Goal: Information Seeking & Learning: Check status

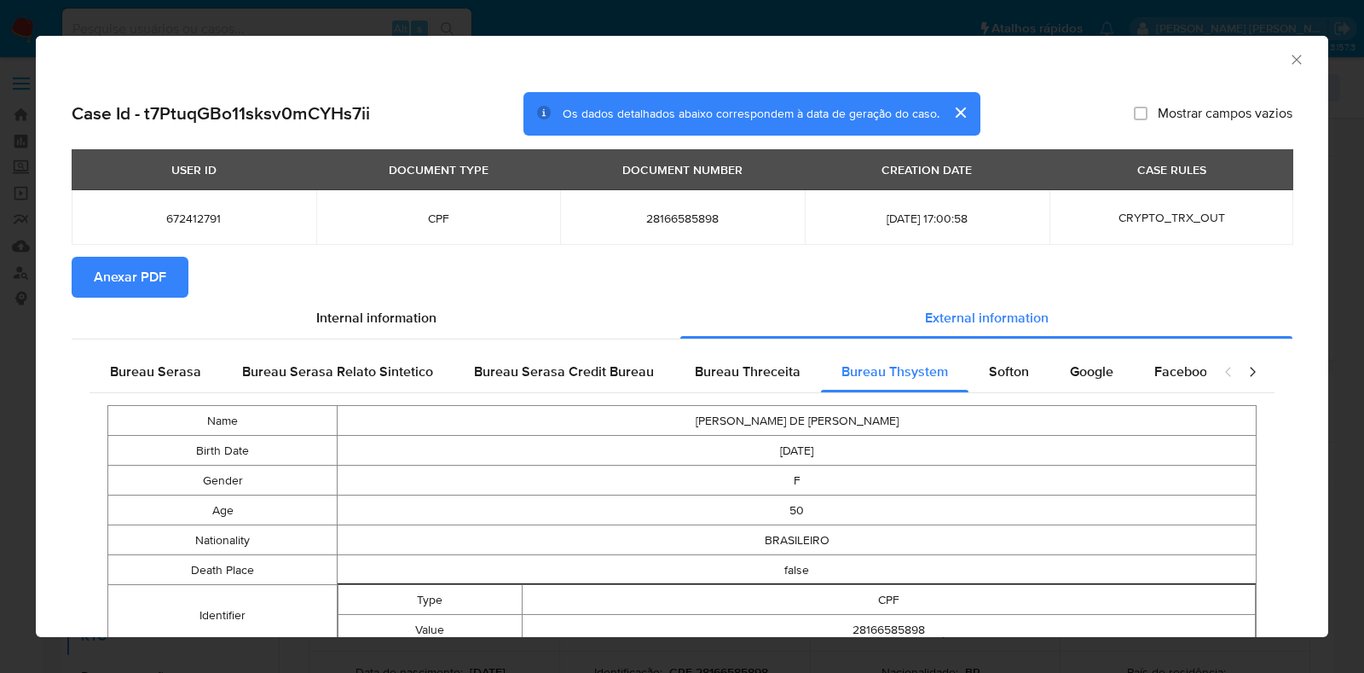
select select "10"
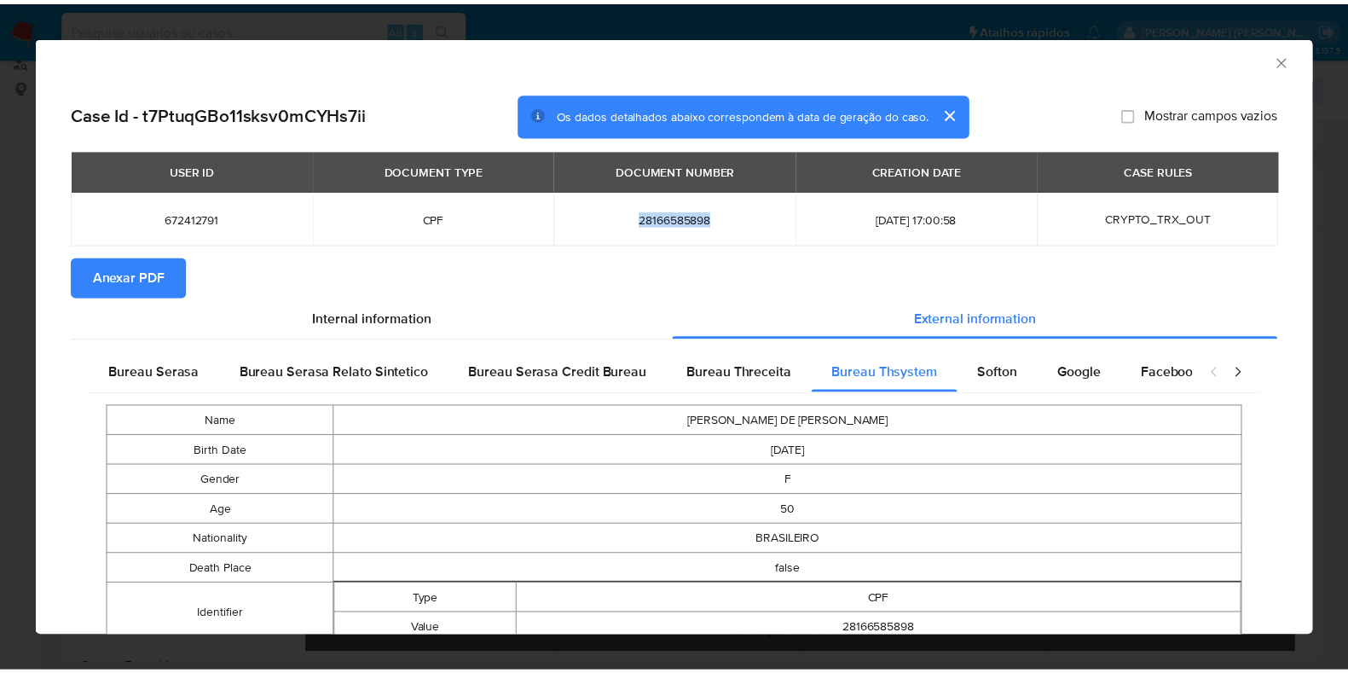
scroll to position [212, 0]
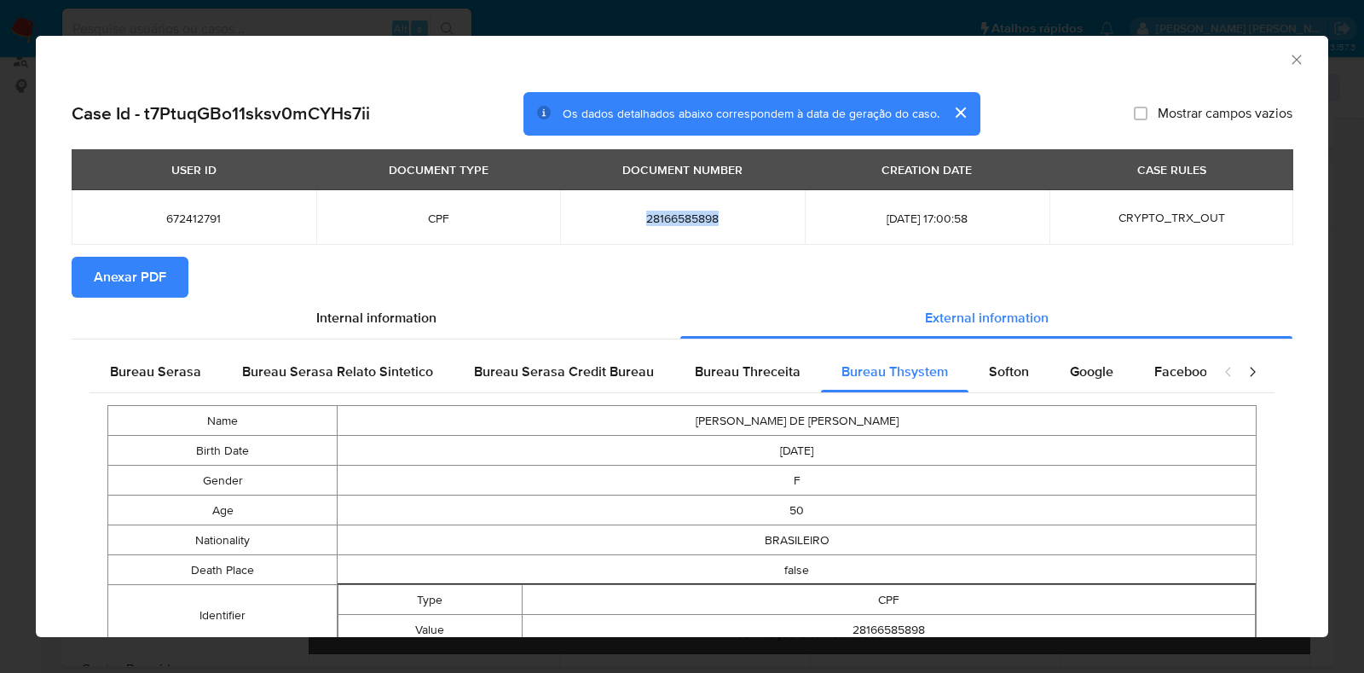
click at [1288, 57] on icon "Fechar a janela" at bounding box center [1296, 59] width 17 height 17
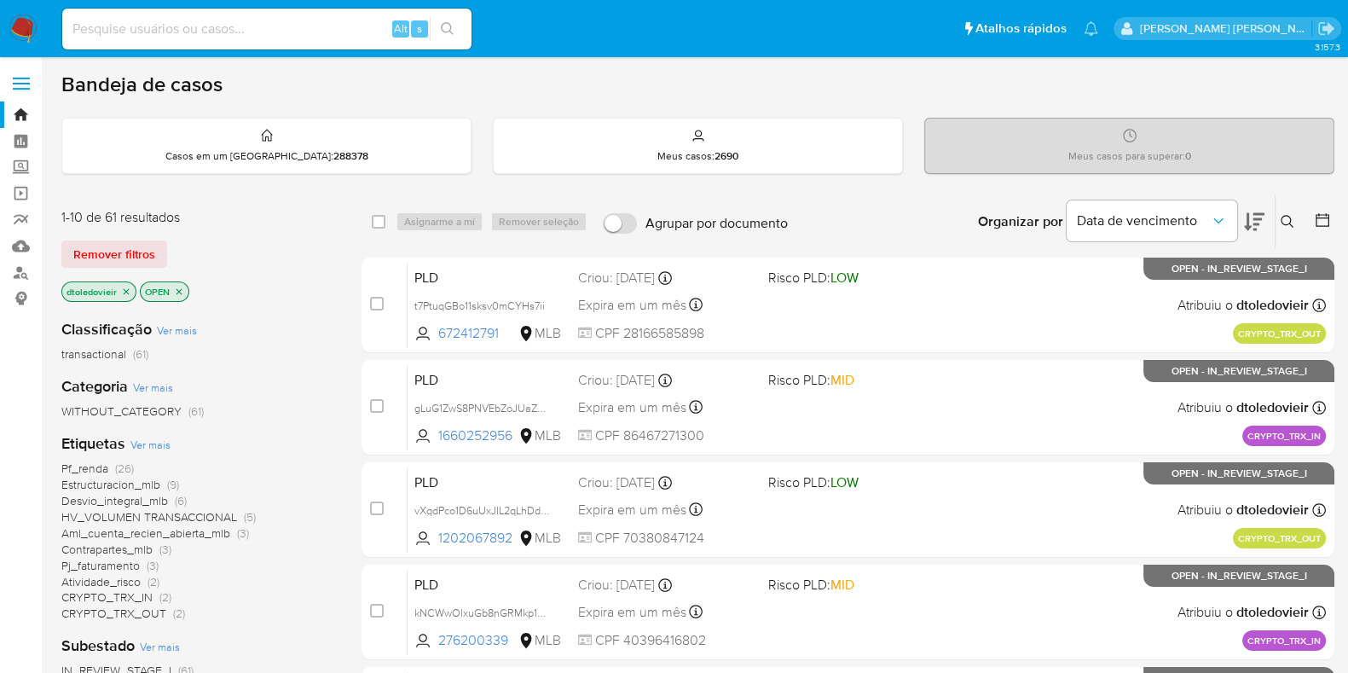
click at [122, 290] on icon "close-filter" at bounding box center [126, 291] width 10 height 10
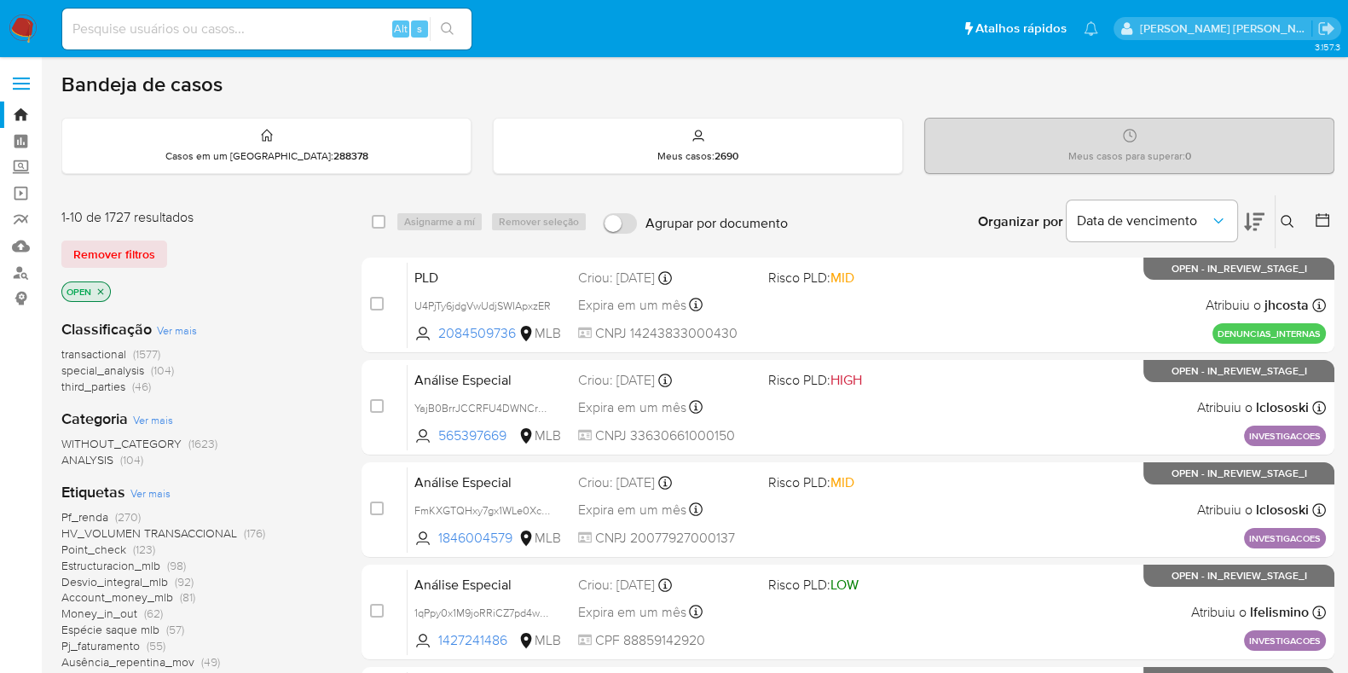
click at [102, 292] on icon "close-filter" at bounding box center [101, 291] width 6 height 6
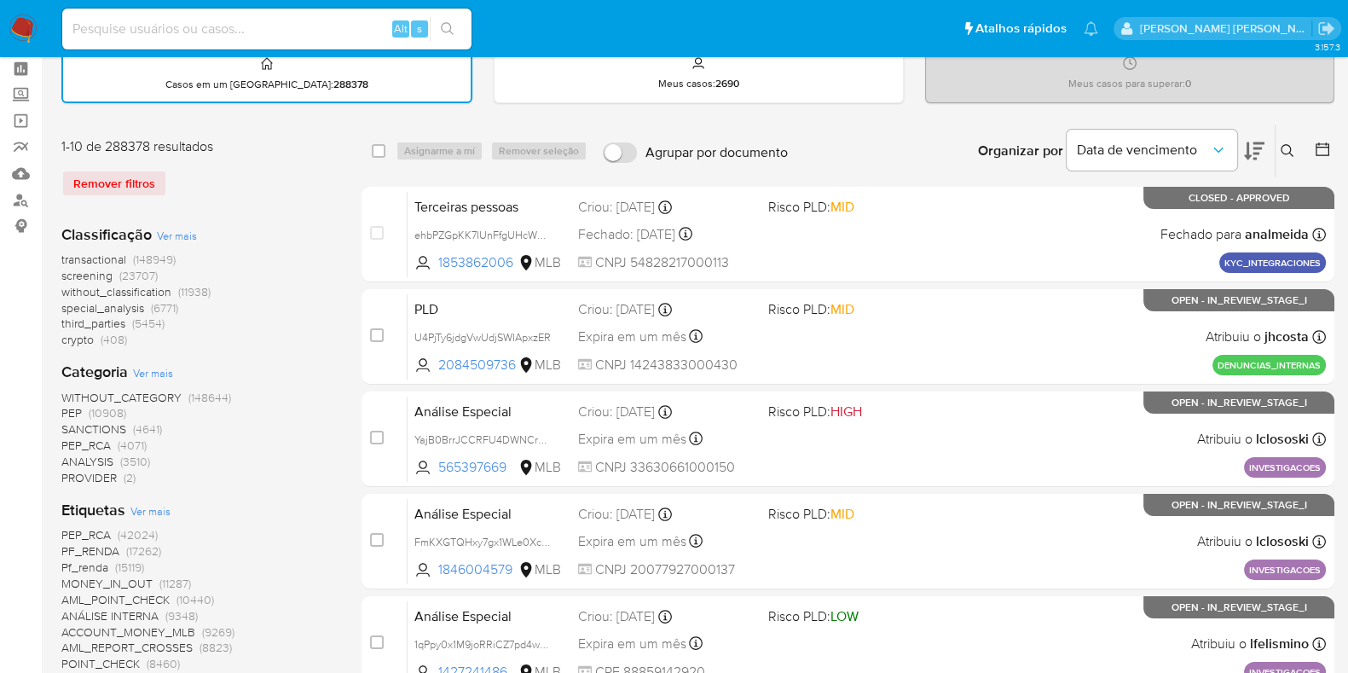
scroll to position [106, 0]
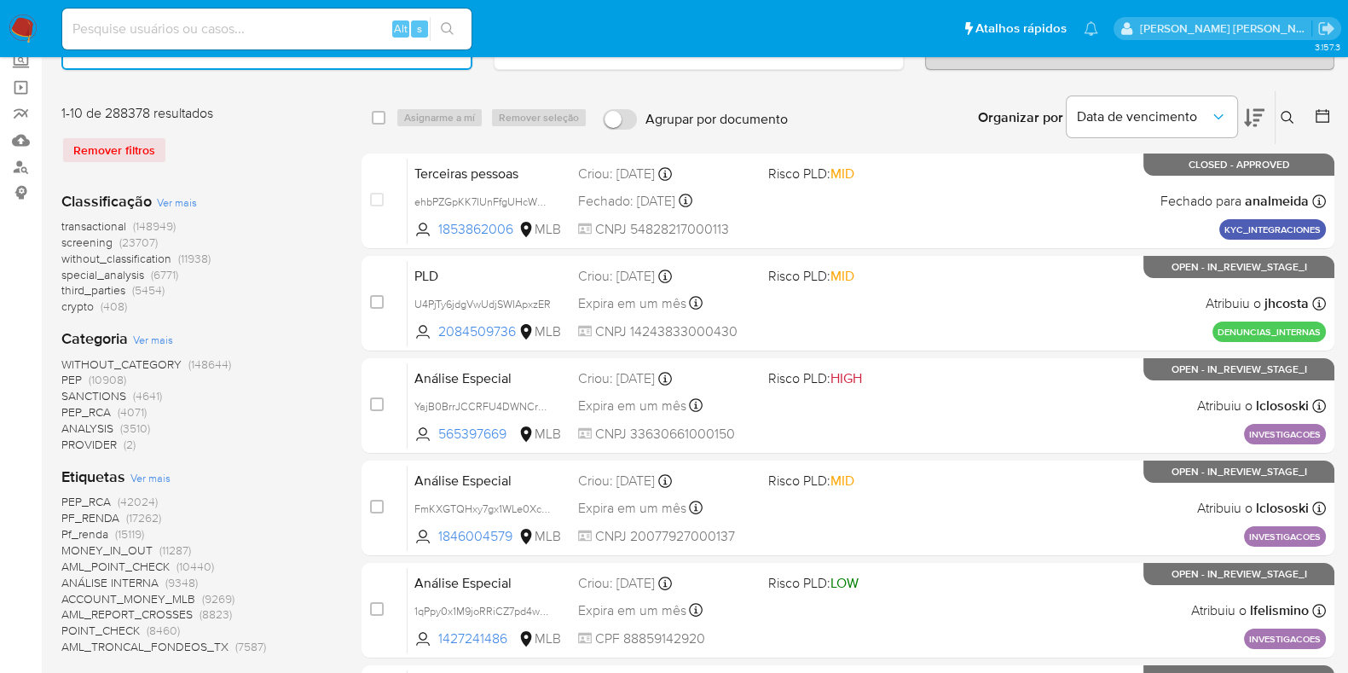
click at [74, 305] on span "crypto" at bounding box center [77, 305] width 32 height 17
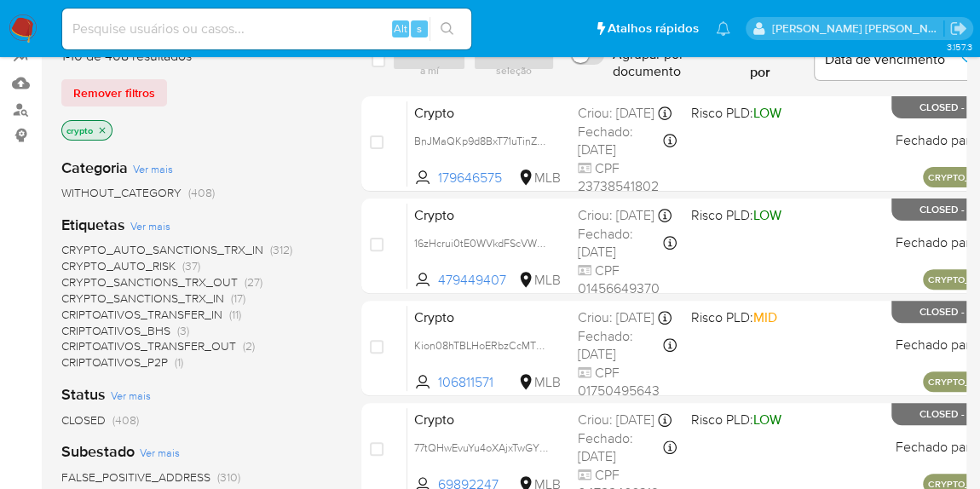
scroll to position [184, 0]
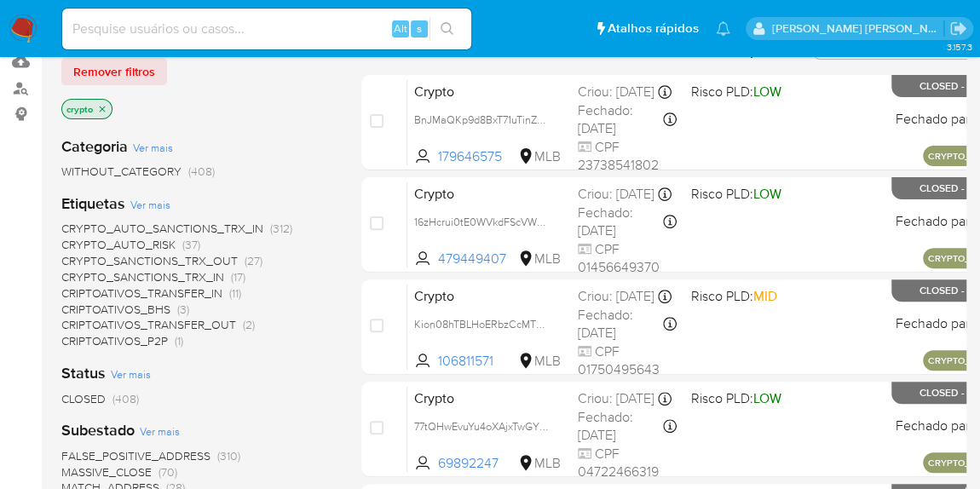
click at [246, 229] on span "CRYPTO_AUTO_SANCTIONS_TRX_IN" at bounding box center [162, 228] width 202 height 17
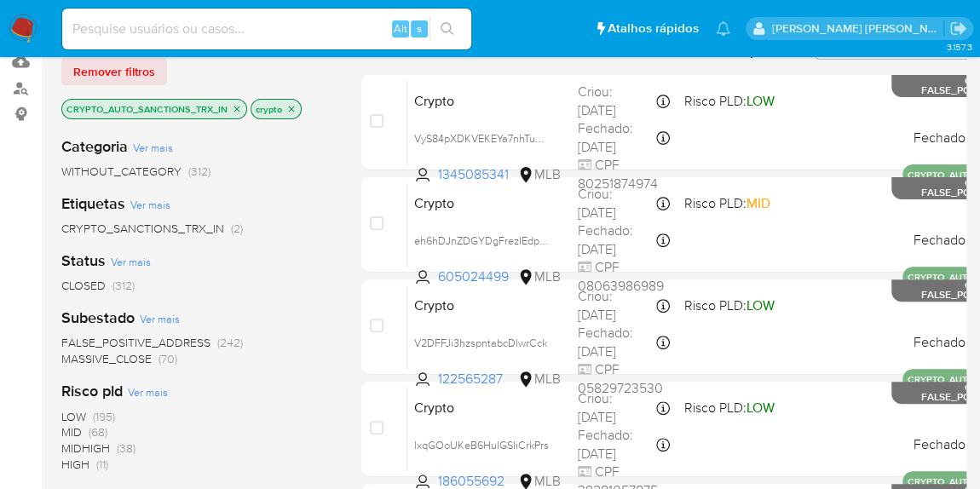
drag, startPoint x: 228, startPoint y: 170, endPoint x: 238, endPoint y: 170, distance: 9.4
click at [238, 170] on div "WITHOUT_CATEGORY (312)" at bounding box center [197, 172] width 273 height 16
click at [244, 170] on div "WITHOUT_CATEGORY (312)" at bounding box center [197, 172] width 273 height 16
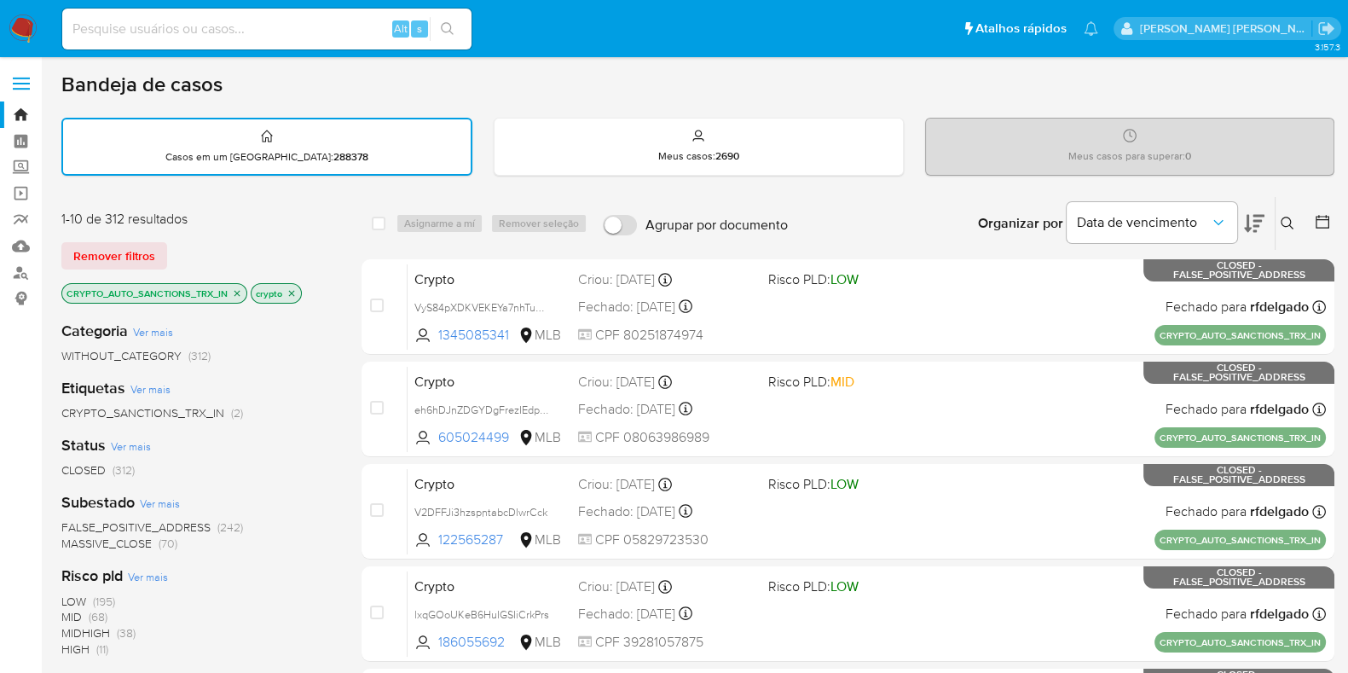
drag, startPoint x: 240, startPoint y: 351, endPoint x: 49, endPoint y: 348, distance: 191.0
click at [49, 348] on main "3.157.3" at bounding box center [674, 674] width 1348 height 1348
click at [51, 352] on main "3.157.3" at bounding box center [674, 674] width 1348 height 1348
click at [254, 446] on div "Status Ver mais CLOSED (312)" at bounding box center [197, 456] width 273 height 43
drag, startPoint x: 260, startPoint y: 90, endPoint x: 64, endPoint y: 87, distance: 196.1
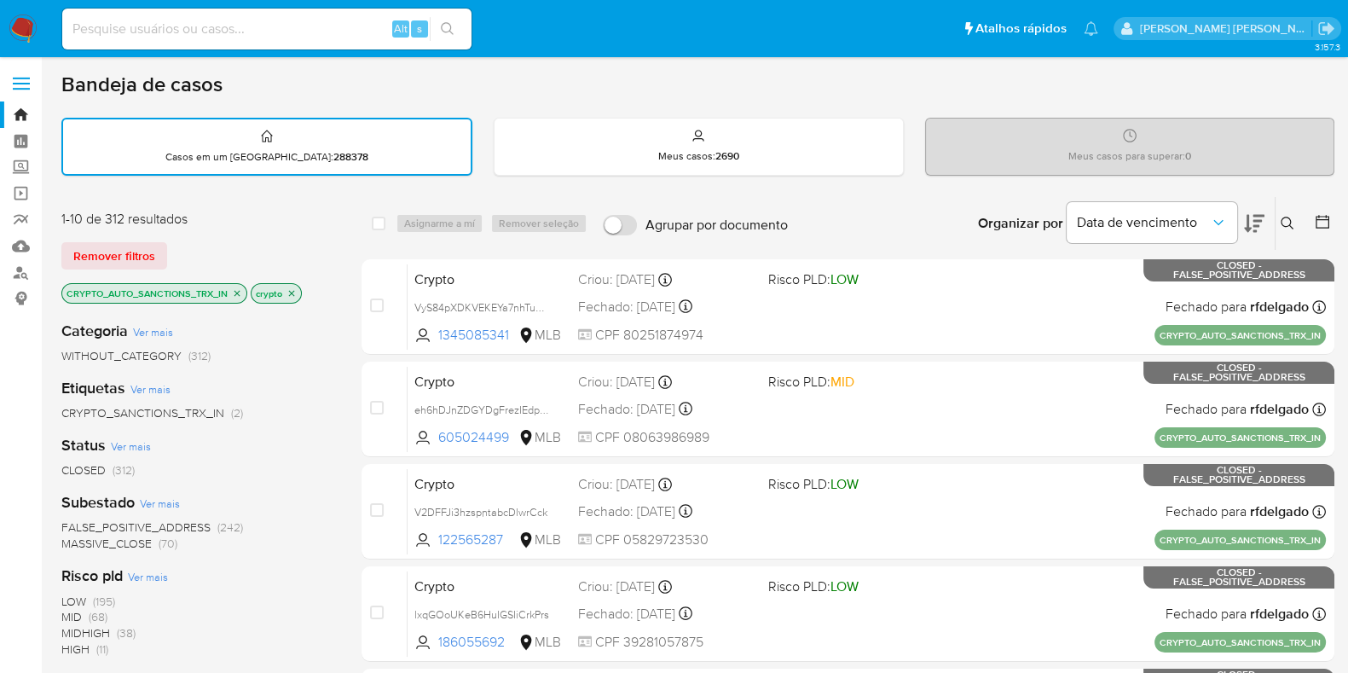
click at [64, 87] on div "Bandeja de casos" at bounding box center [697, 85] width 1273 height 26
click at [56, 89] on main "3.157.3" at bounding box center [674, 674] width 1348 height 1348
drag, startPoint x: 251, startPoint y: 82, endPoint x: 67, endPoint y: 83, distance: 184.1
click at [66, 84] on div "Bandeja de casos" at bounding box center [697, 85] width 1273 height 26
click at [332, 76] on div "Bandeja de casos" at bounding box center [697, 85] width 1273 height 26
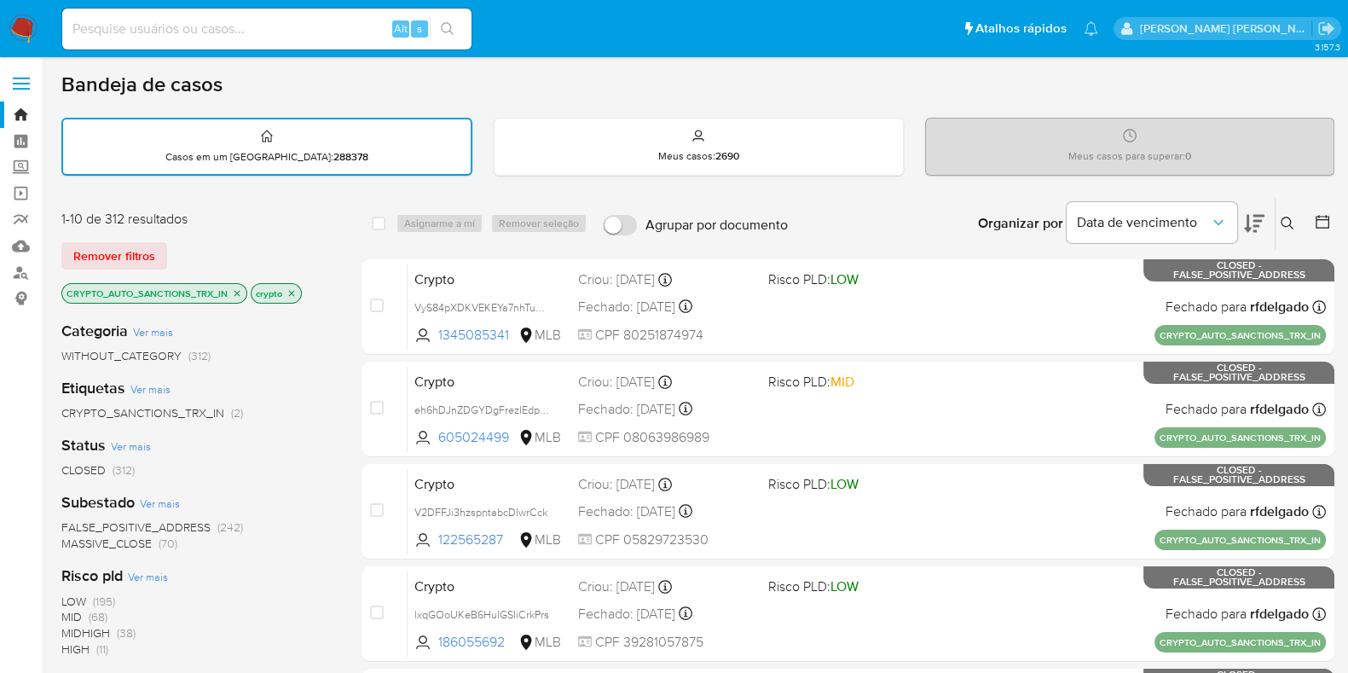
drag, startPoint x: 810, startPoint y: 227, endPoint x: 812, endPoint y: 218, distance: 8.9
click at [806, 217] on div "Organizar por Data de vencimento Os resultados não podem ser classificados enqu…" at bounding box center [1065, 223] width 538 height 53
click at [844, 224] on div "Organizar por Data de vencimento Os resultados não podem ser classificados enqu…" at bounding box center [1065, 223] width 538 height 53
click at [299, 22] on input at bounding box center [266, 29] width 409 height 22
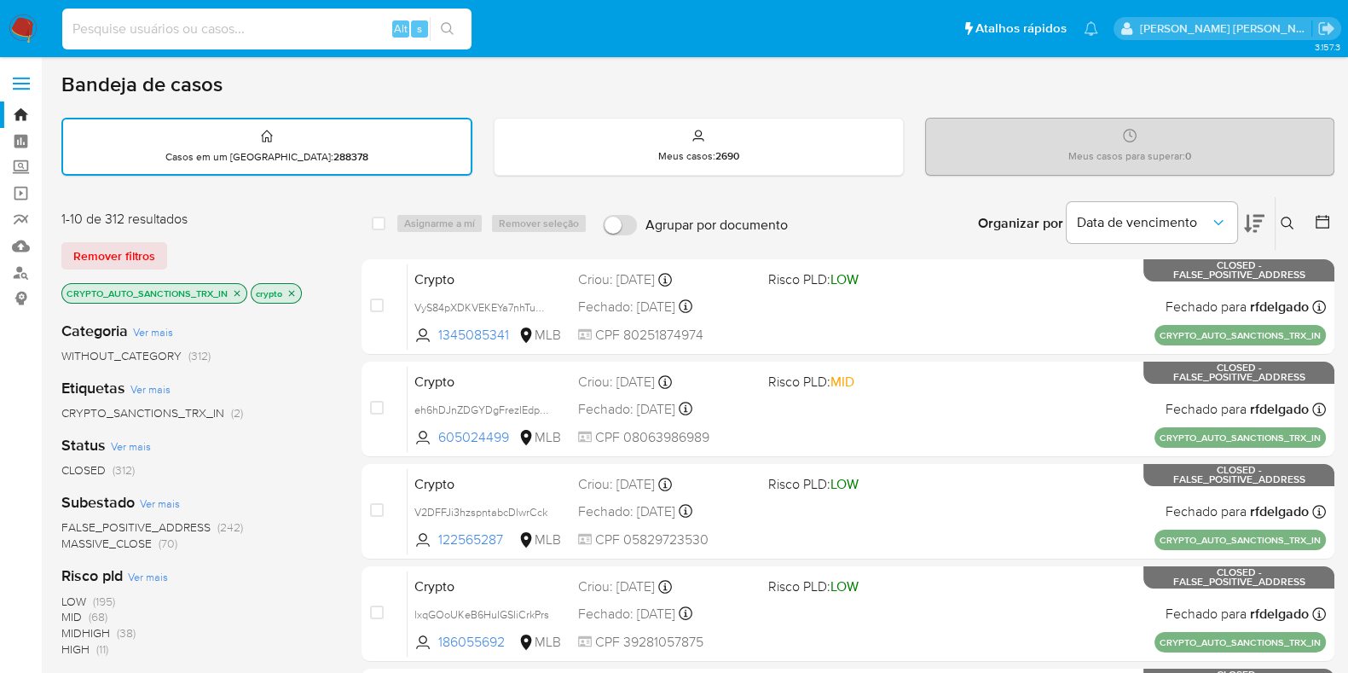
paste input "531722071-MLB"
type input "531722071"
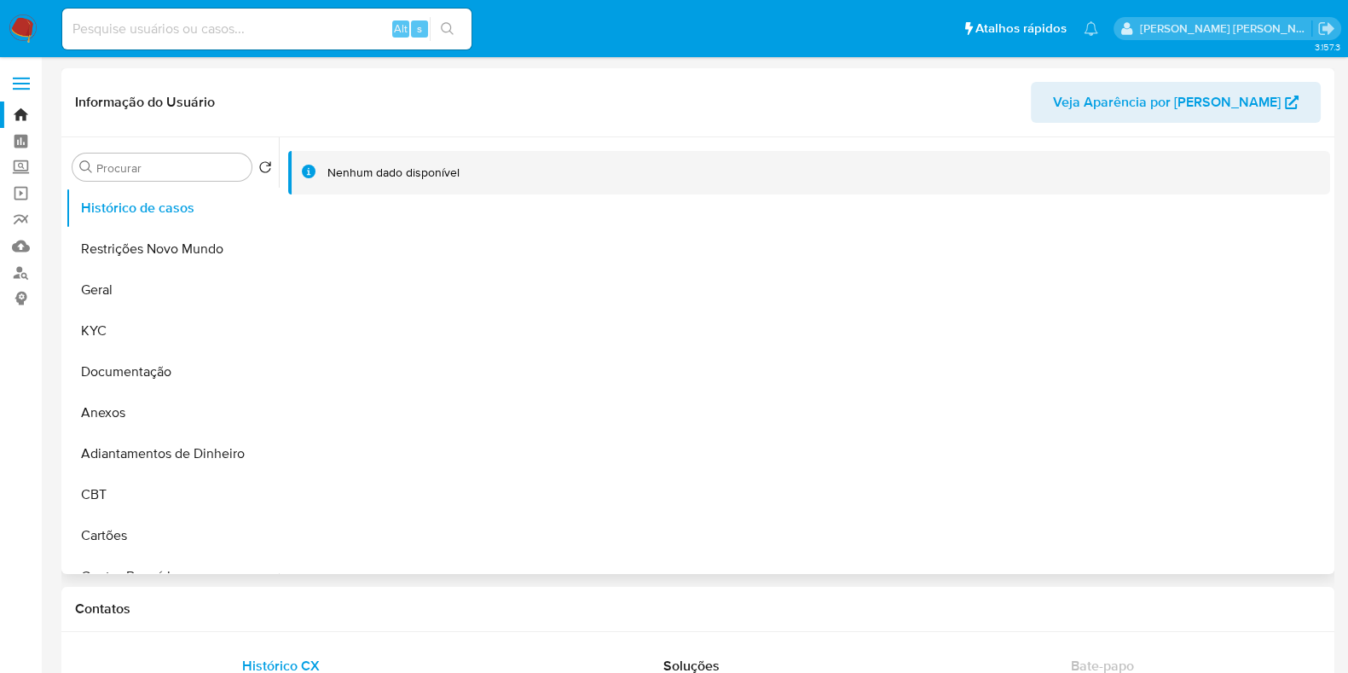
select select "10"
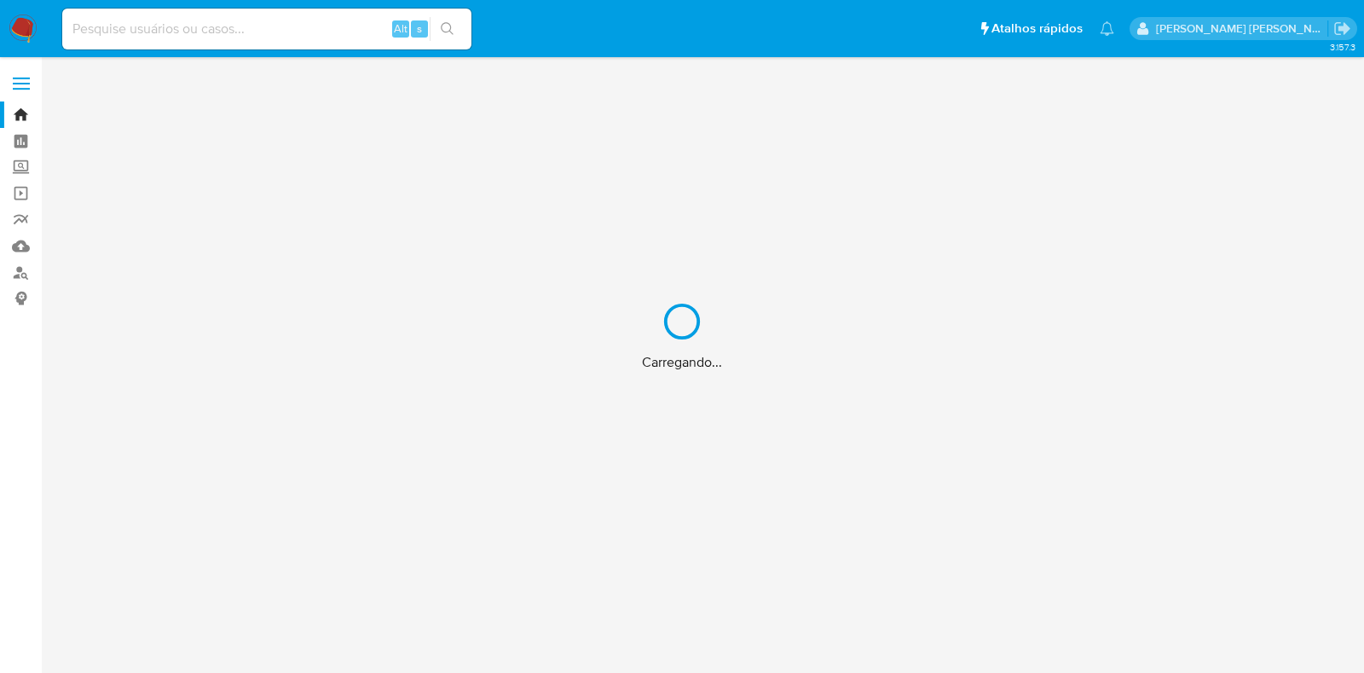
click at [243, 26] on div "Carregando..." at bounding box center [682, 336] width 1364 height 673
click at [240, 29] on div "Carregando..." at bounding box center [682, 336] width 1364 height 673
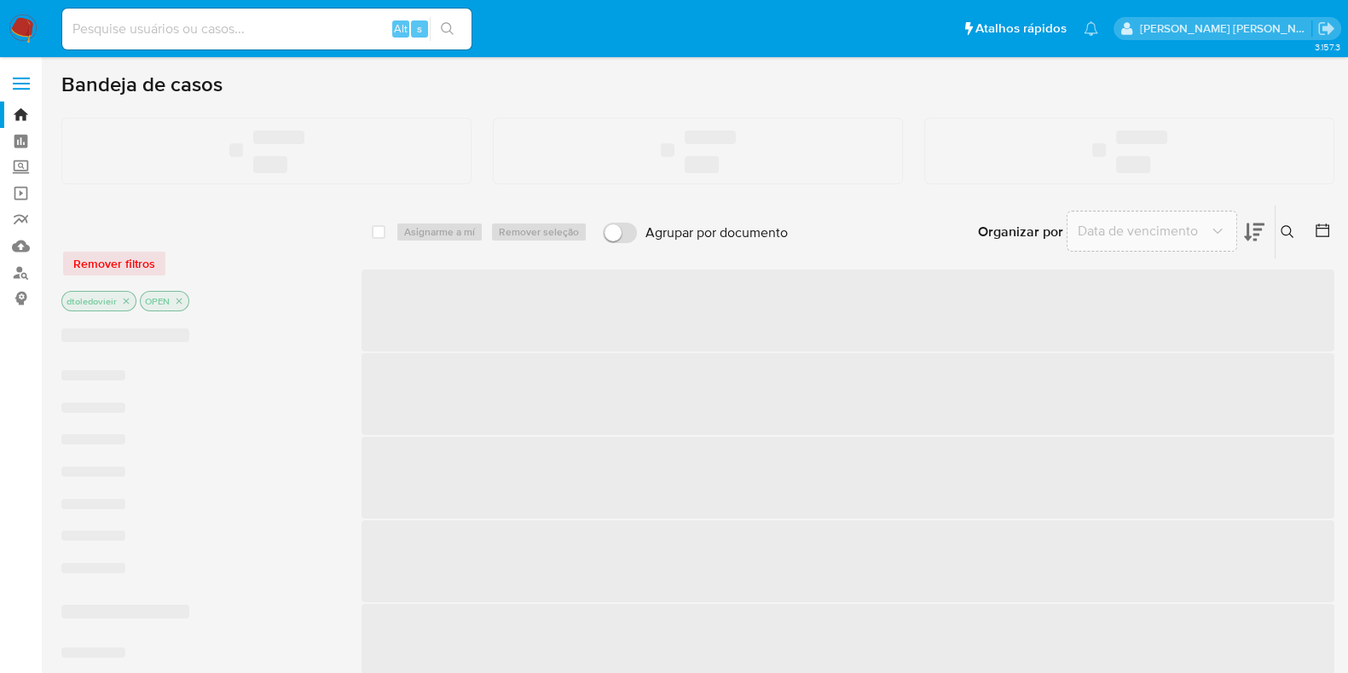
click at [239, 26] on input at bounding box center [266, 29] width 409 height 22
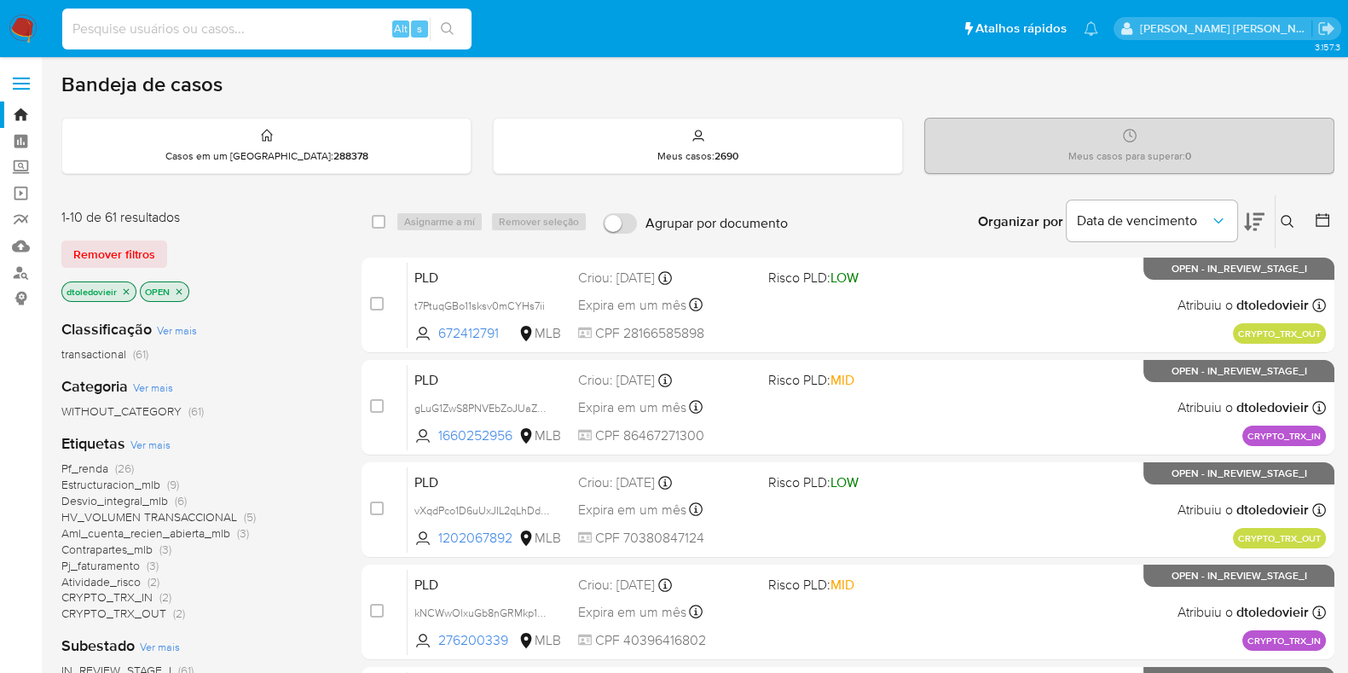
paste input "41408715-MLB"
type input "41408715"
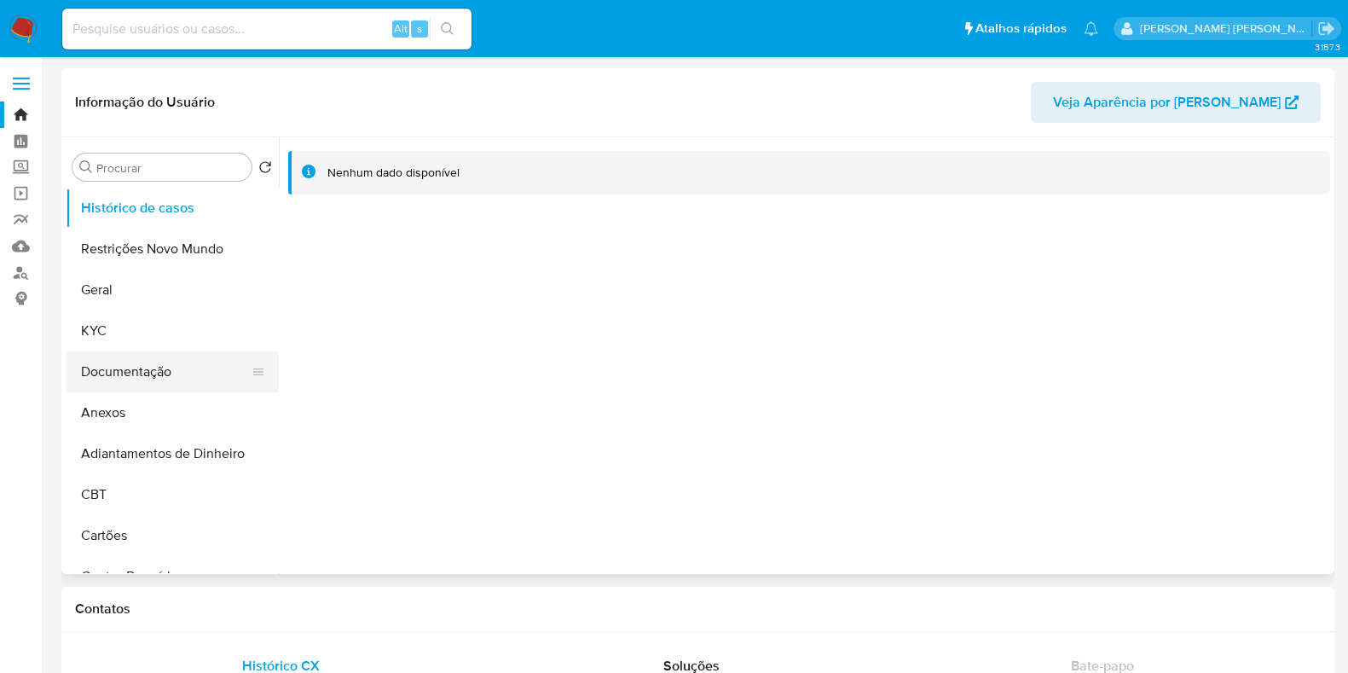
select select "10"
click at [121, 338] on button "KYC" at bounding box center [165, 330] width 199 height 41
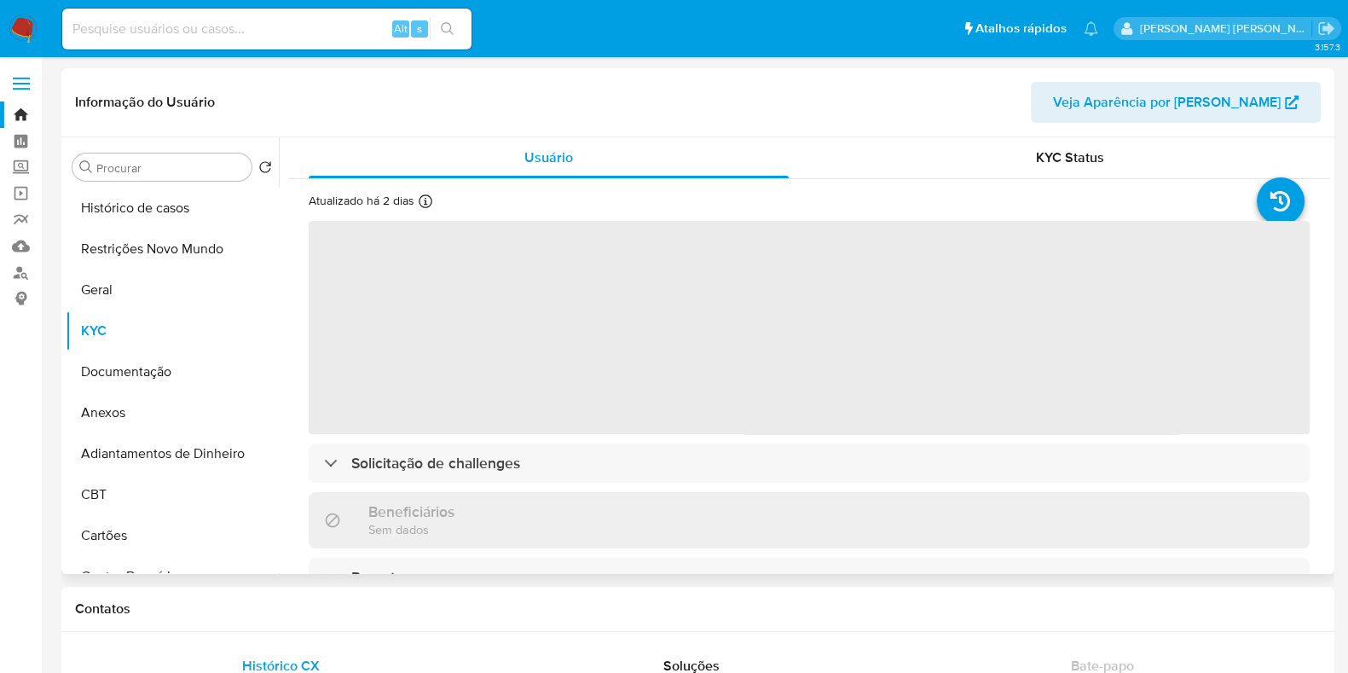
scroll to position [106, 0]
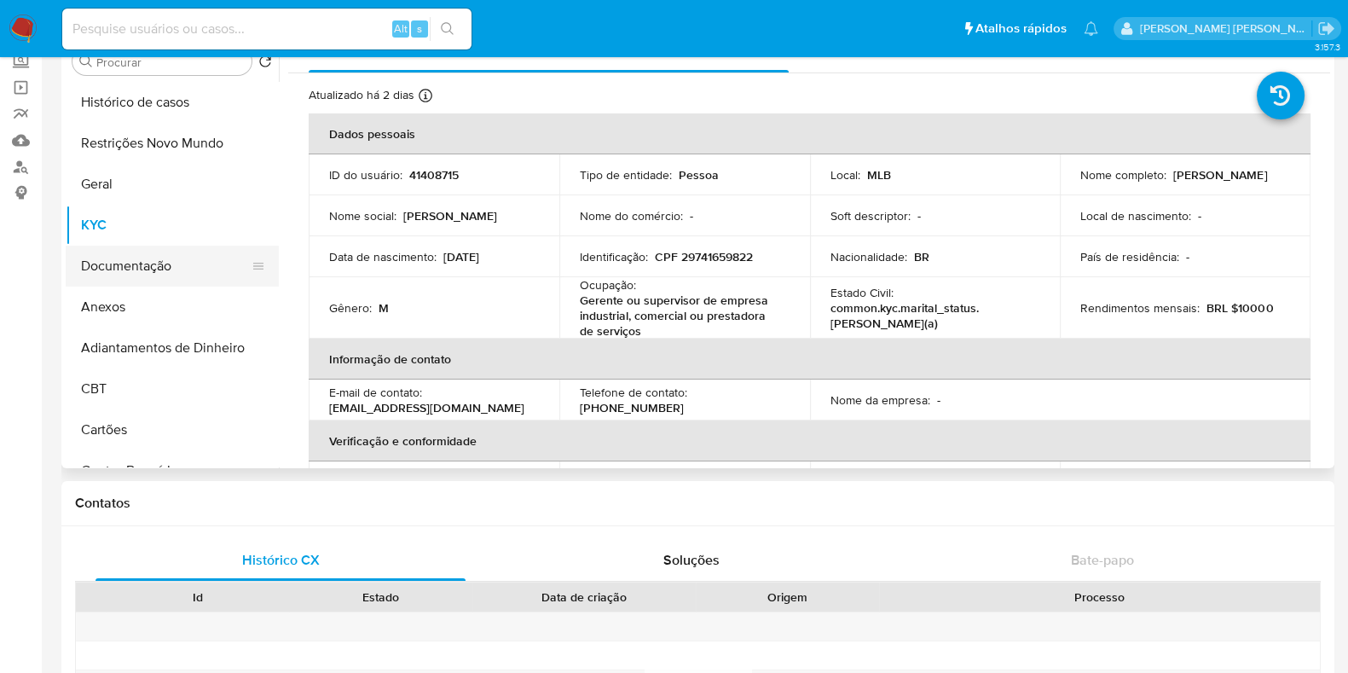
click at [188, 275] on button "Documentação" at bounding box center [165, 265] width 199 height 41
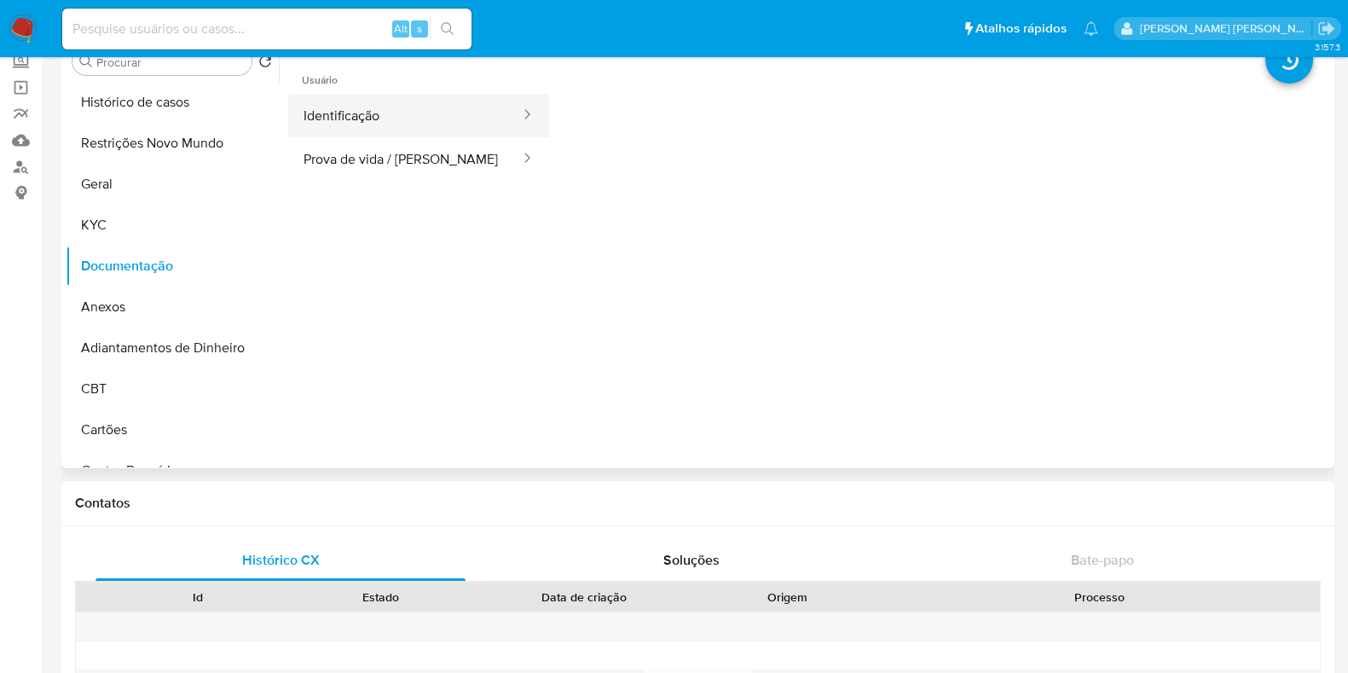
click at [418, 113] on button "Identificação" at bounding box center [405, 115] width 234 height 43
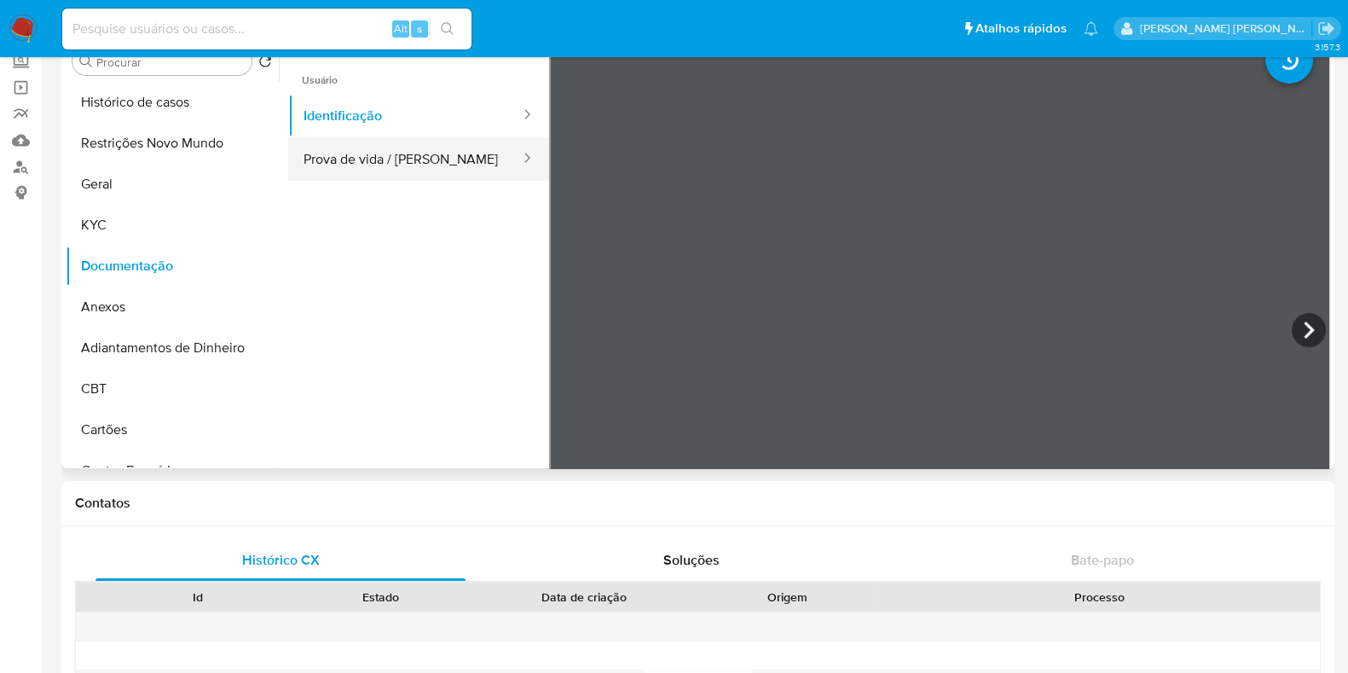
click at [443, 159] on button "Prova de vida / Selfie" at bounding box center [405, 158] width 234 height 43
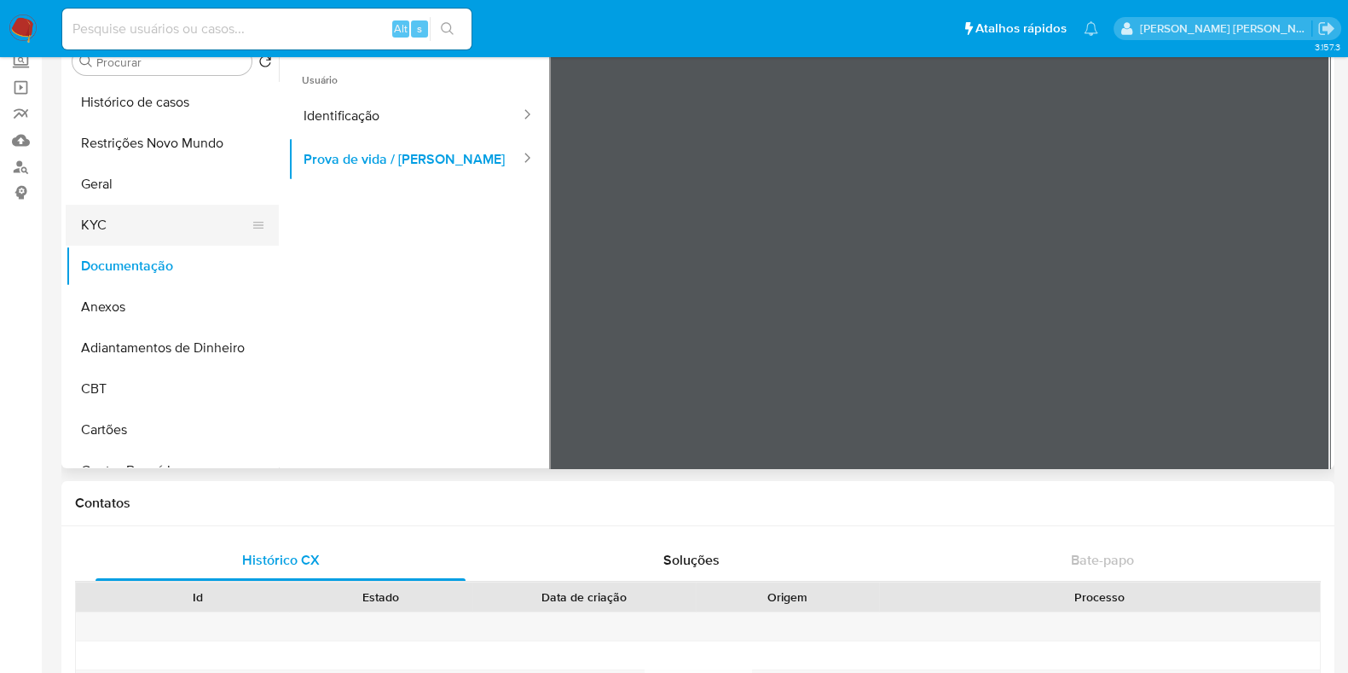
click at [121, 215] on button "KYC" at bounding box center [165, 225] width 199 height 41
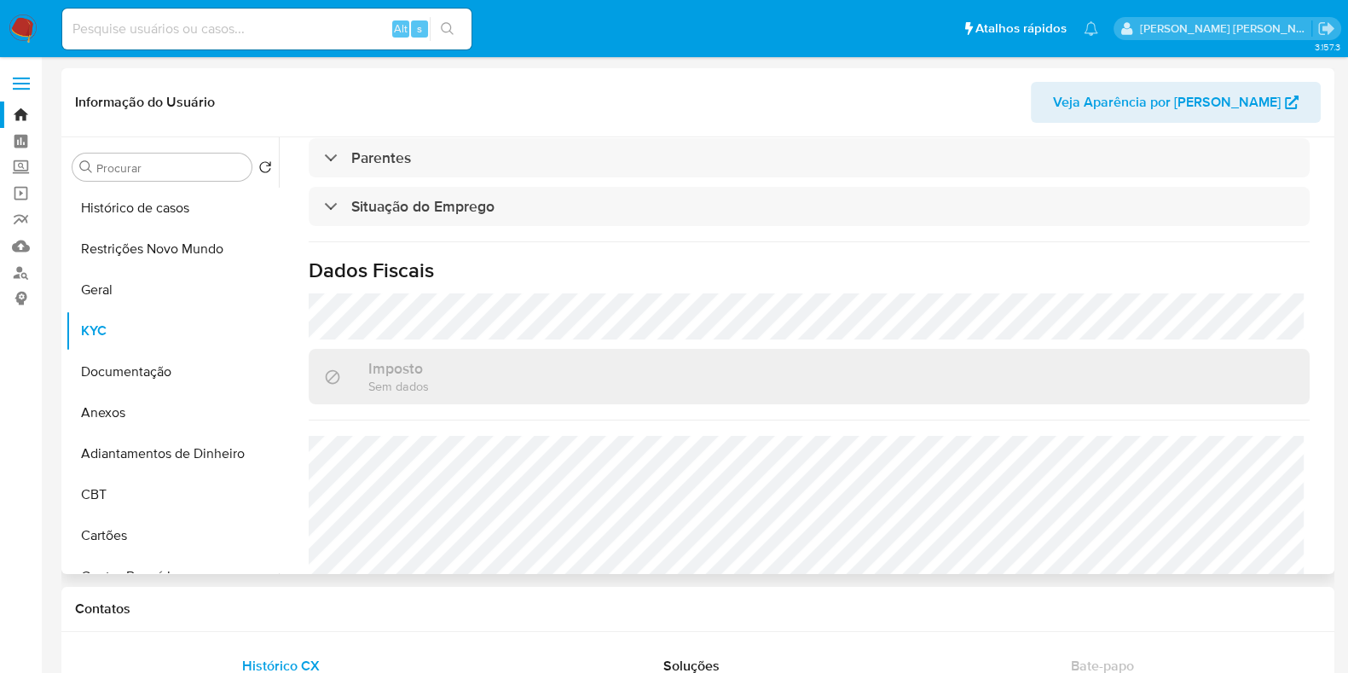
scroll to position [760, 0]
